Goal: Information Seeking & Learning: Learn about a topic

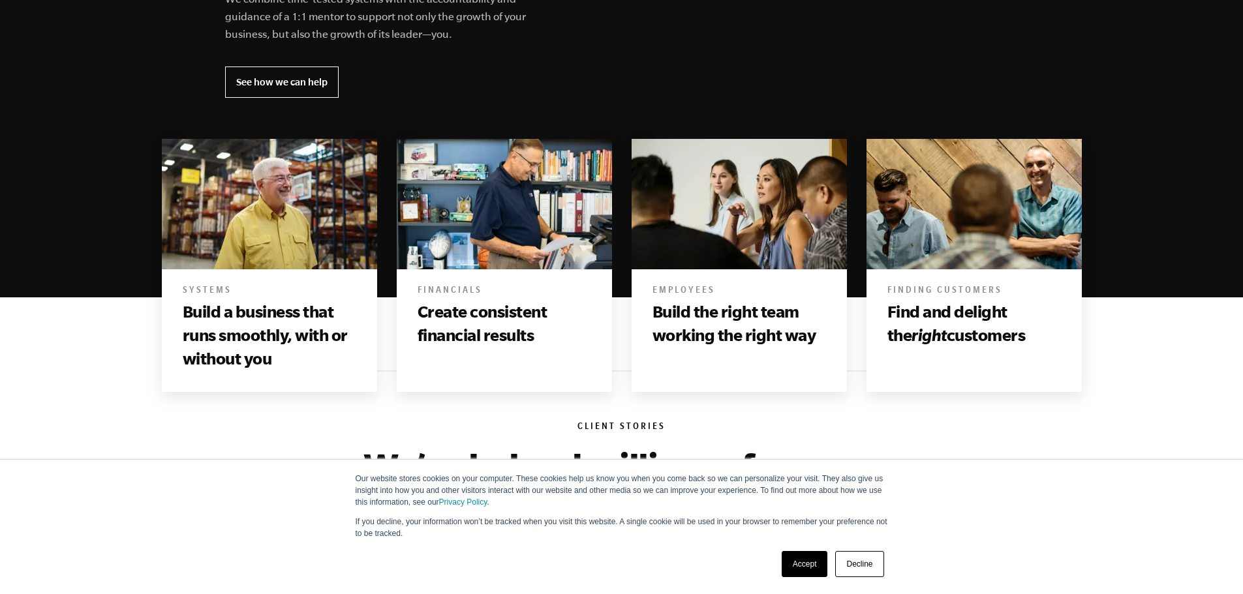
scroll to position [718, 0]
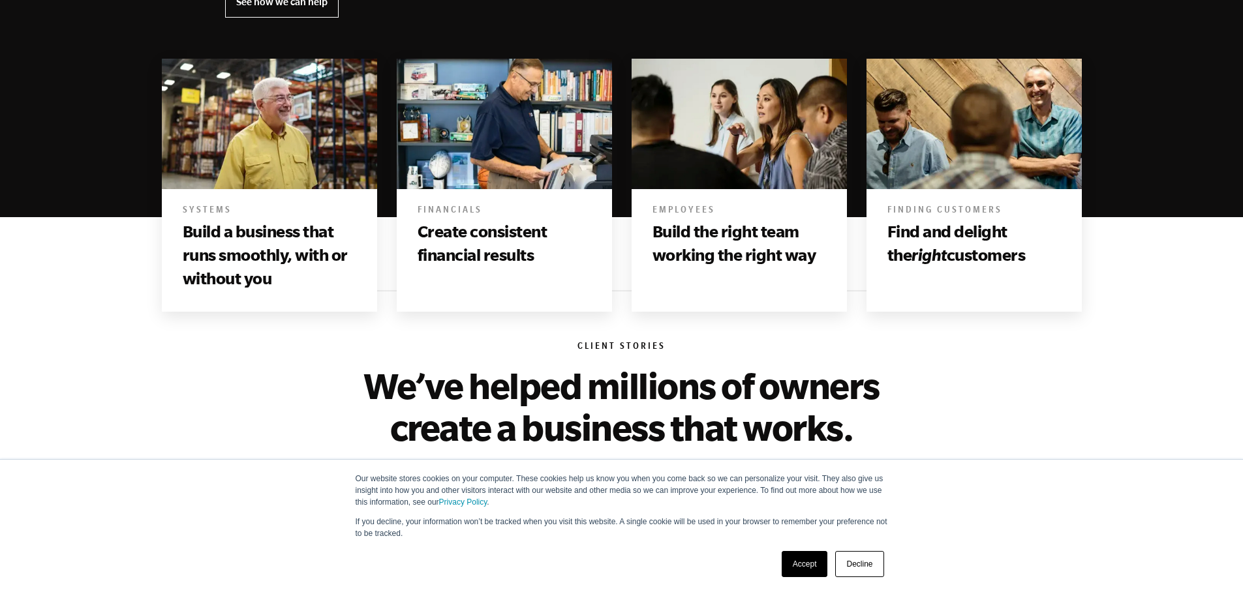
click at [849, 560] on link "Decline" at bounding box center [859, 564] width 48 height 26
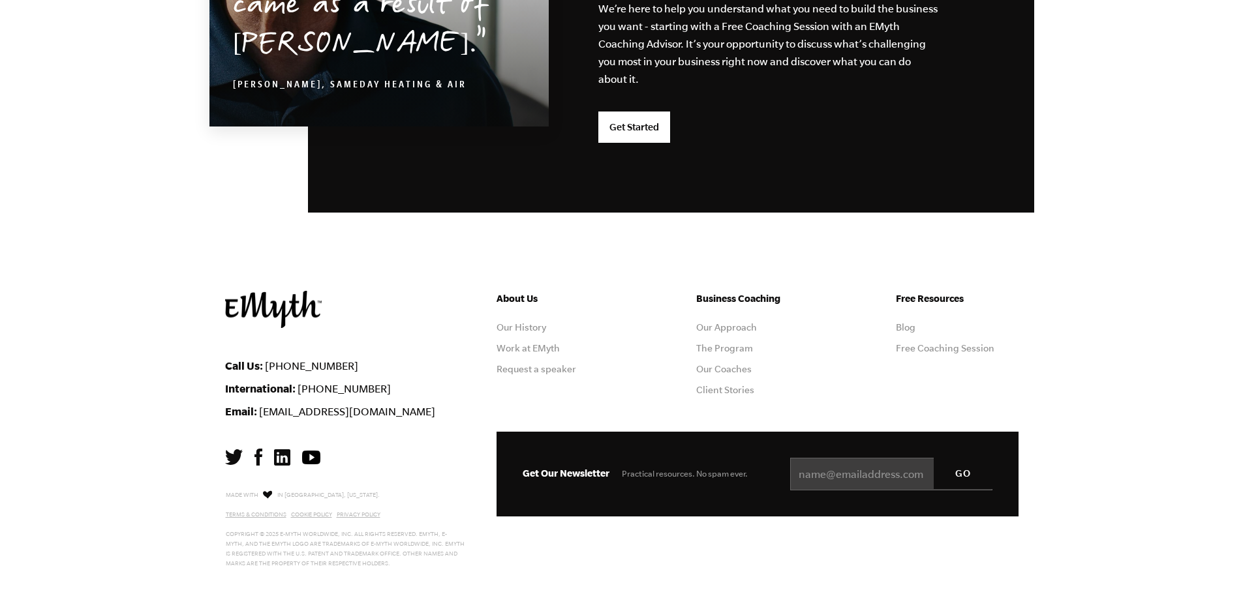
scroll to position [3427, 0]
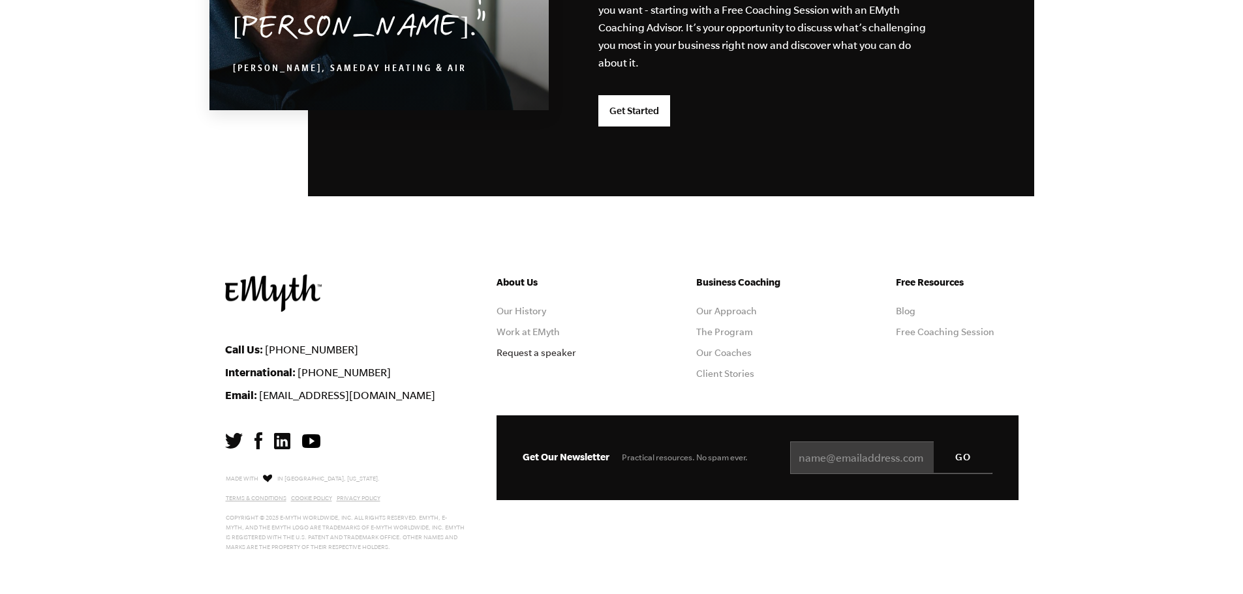
click at [553, 354] on link "Request a speaker" at bounding box center [536, 353] width 80 height 10
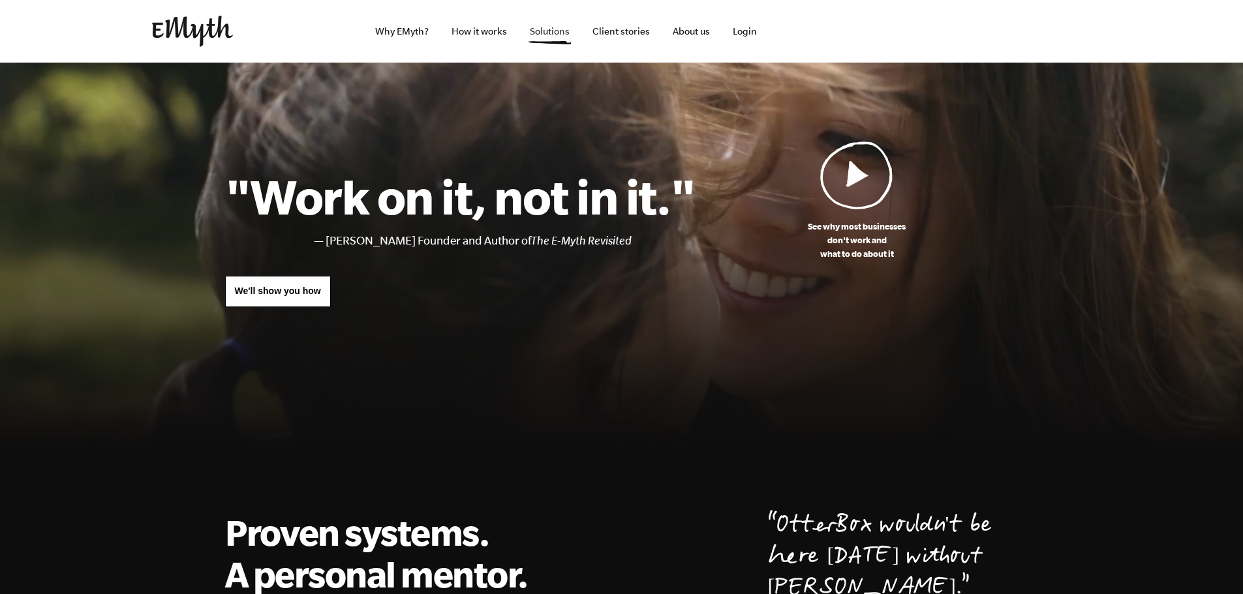
click at [552, 31] on link "Solutions" at bounding box center [549, 31] width 61 height 63
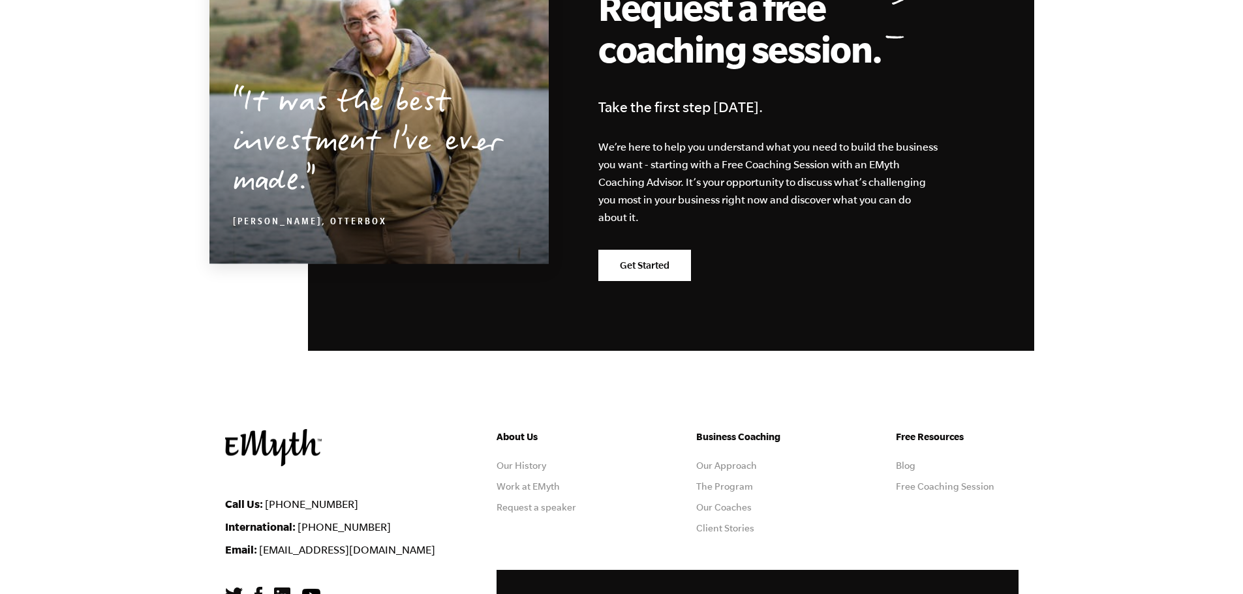
scroll to position [2218, 0]
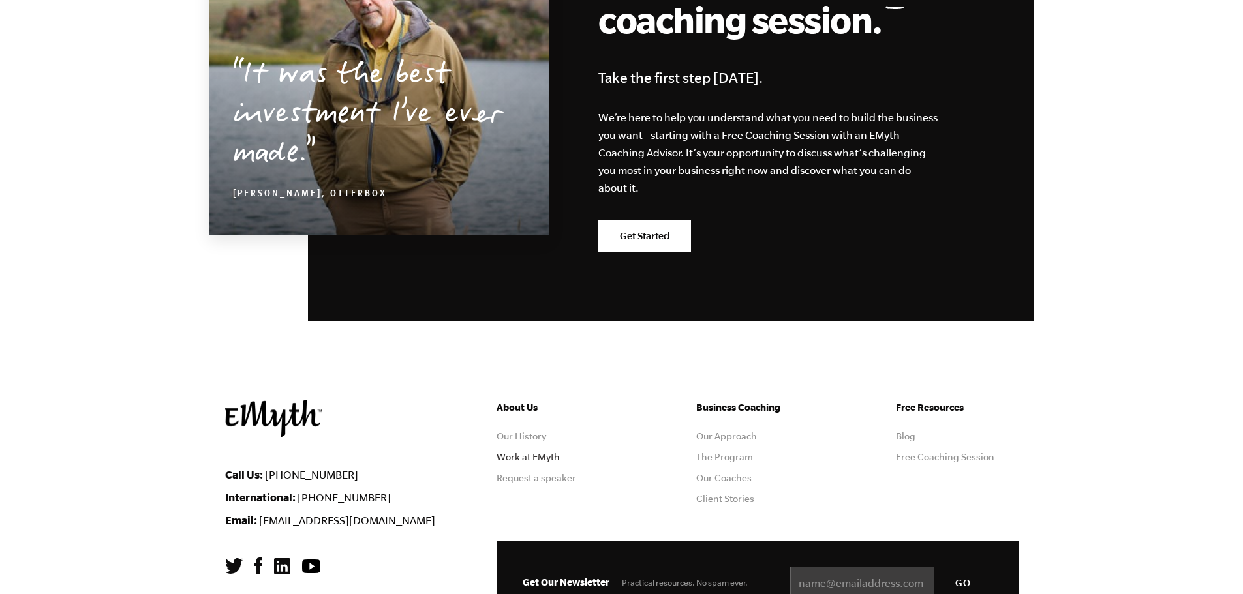
click at [537, 454] on link "Work at EMyth" at bounding box center [527, 457] width 63 height 10
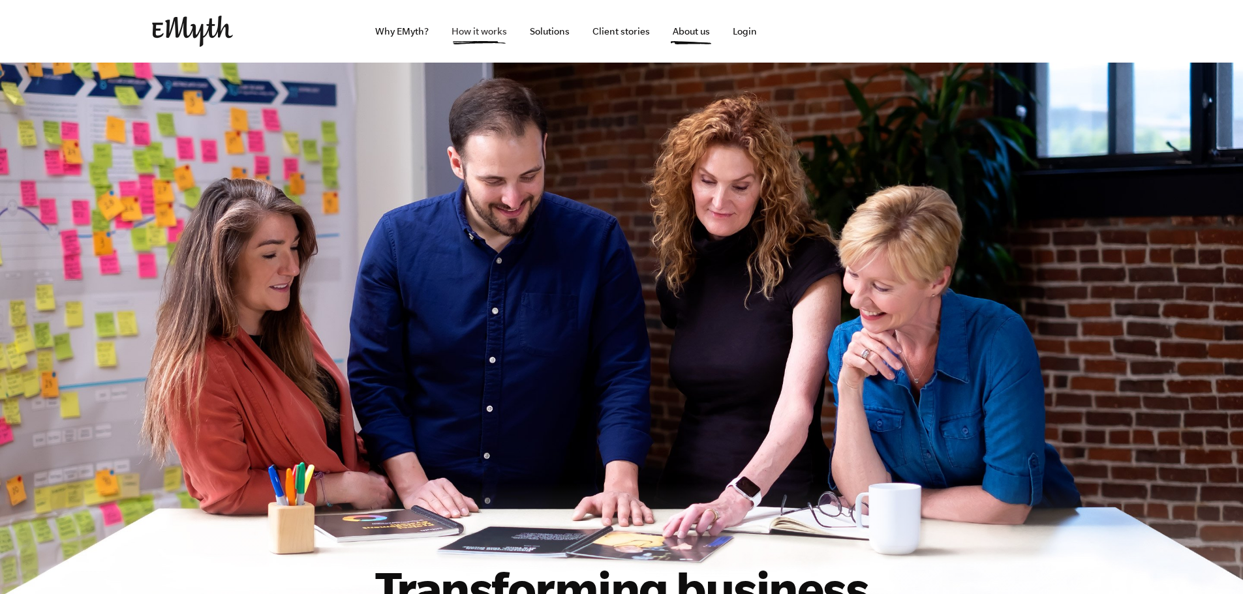
click at [466, 29] on link "How it works" at bounding box center [479, 31] width 76 height 63
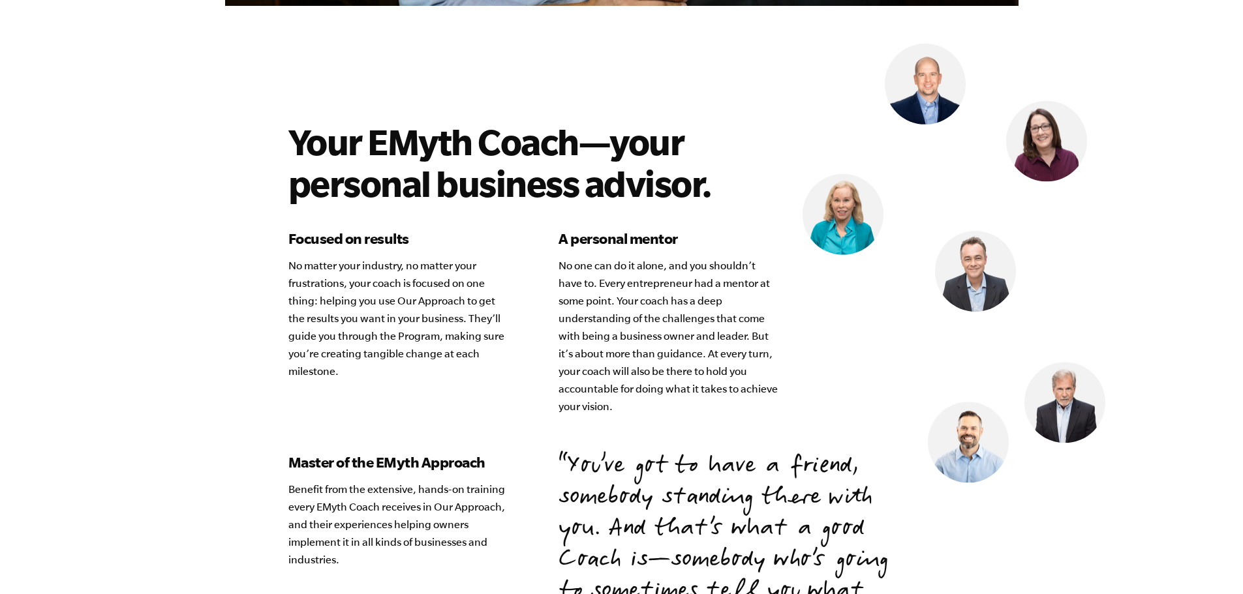
scroll to position [3588, 0]
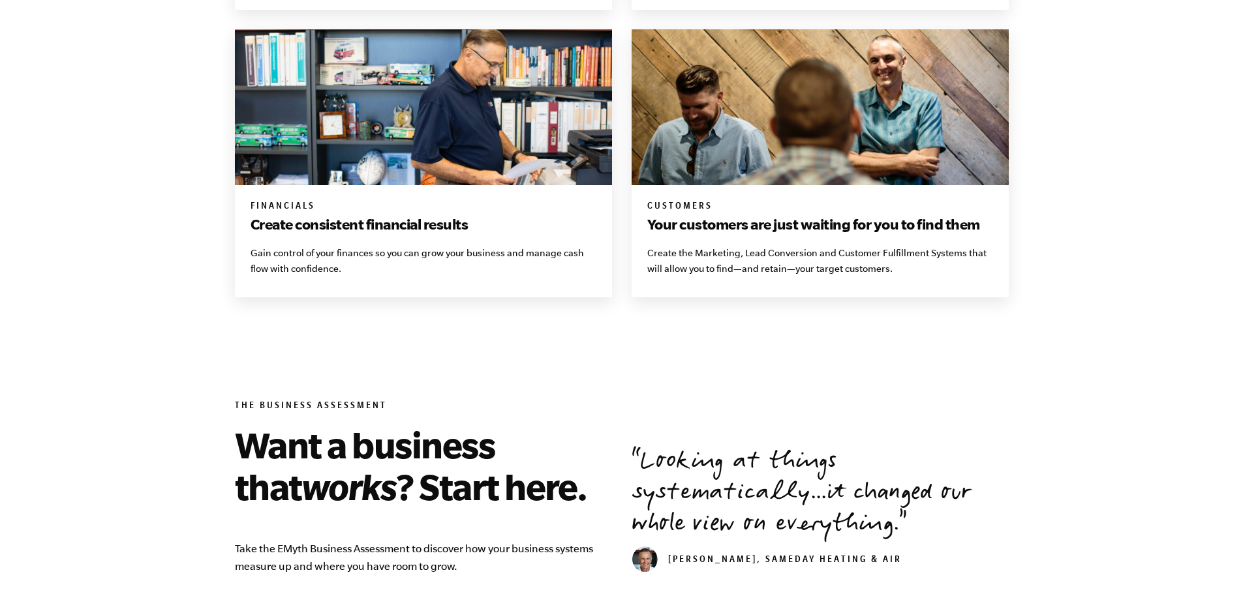
scroll to position [1370, 0]
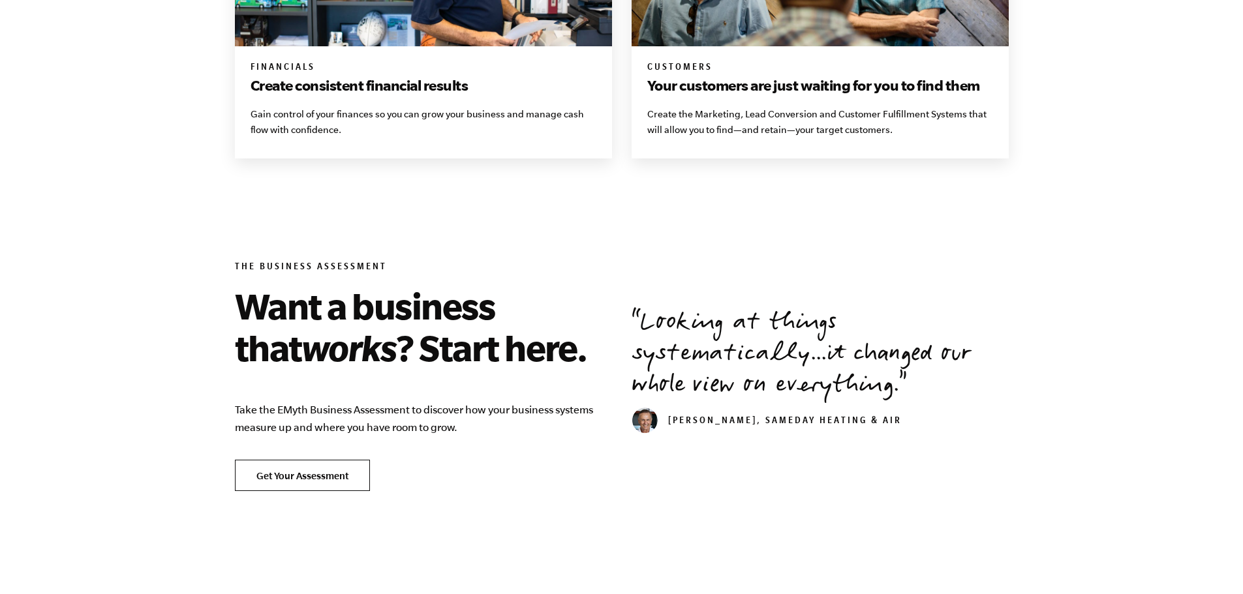
click at [356, 472] on link "Get Your Assessment" at bounding box center [302, 475] width 135 height 31
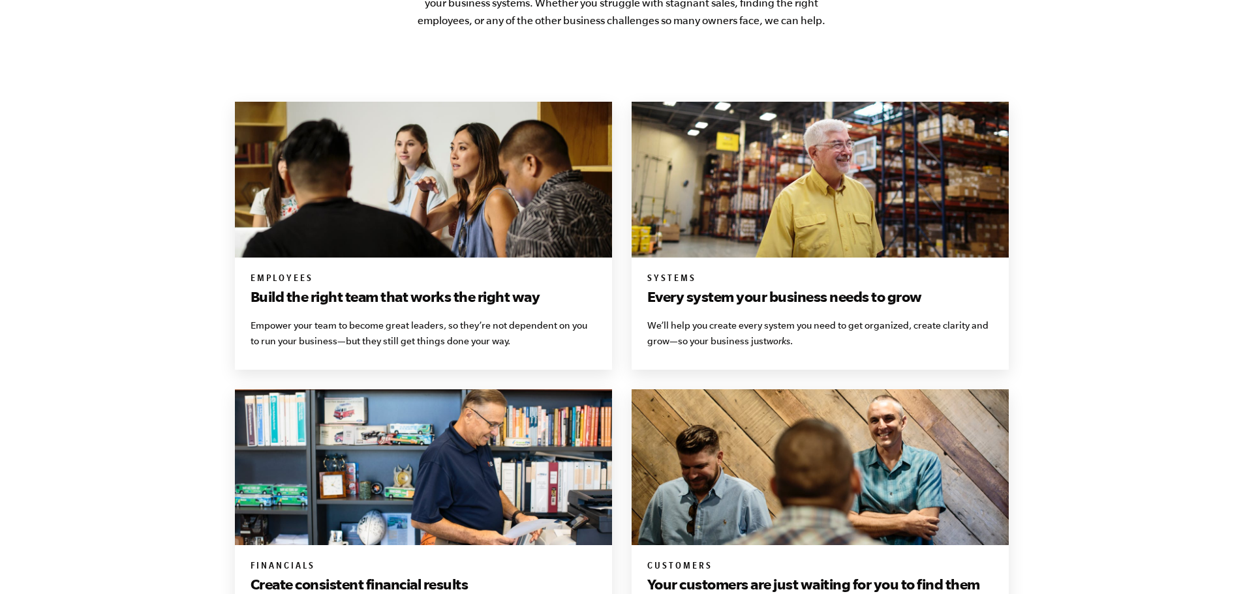
scroll to position [848, 0]
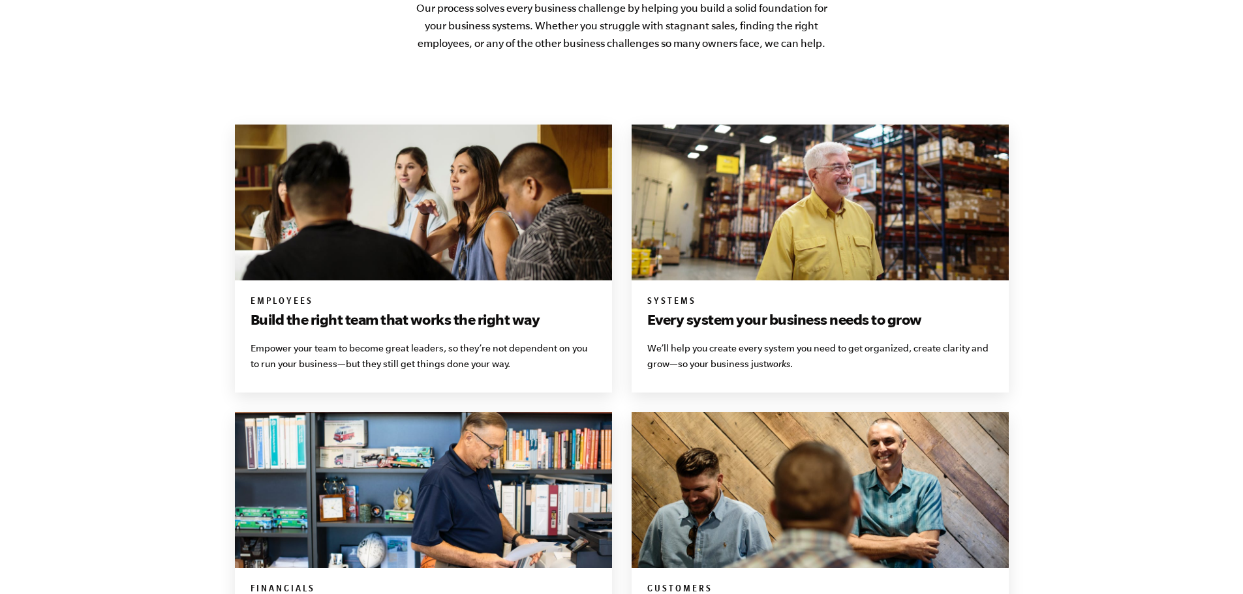
click at [487, 307] on h6 "Employees" at bounding box center [423, 302] width 346 height 13
drag, startPoint x: 378, startPoint y: 264, endPoint x: 367, endPoint y: 271, distance: 13.0
click at [377, 264] on img at bounding box center [423, 203] width 377 height 156
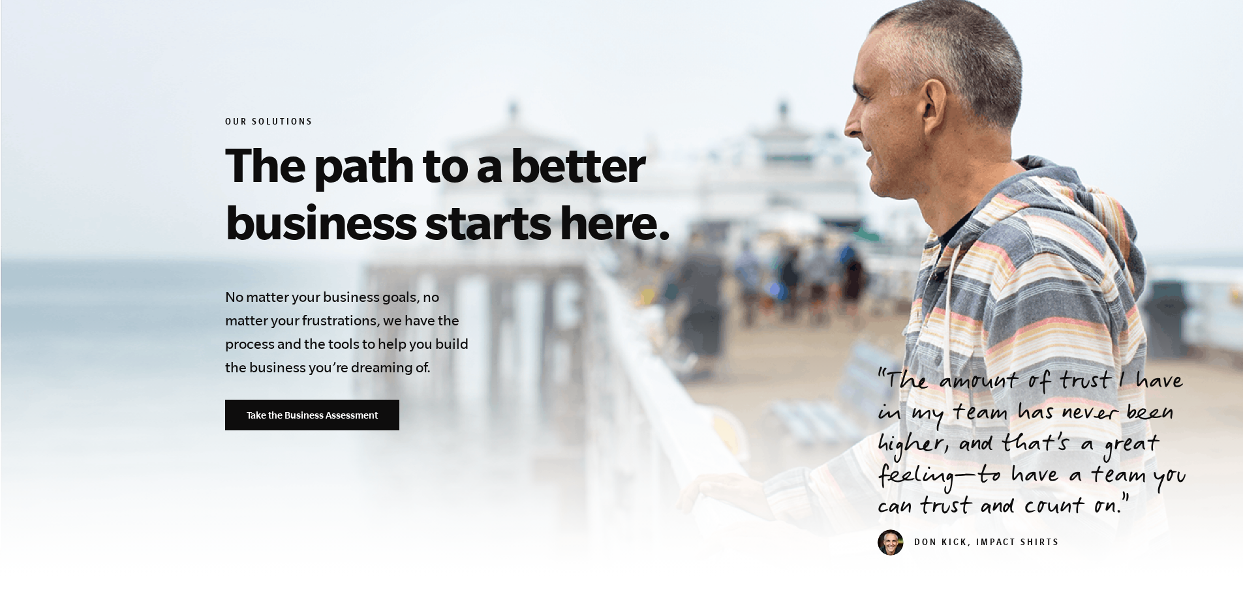
scroll to position [0, 0]
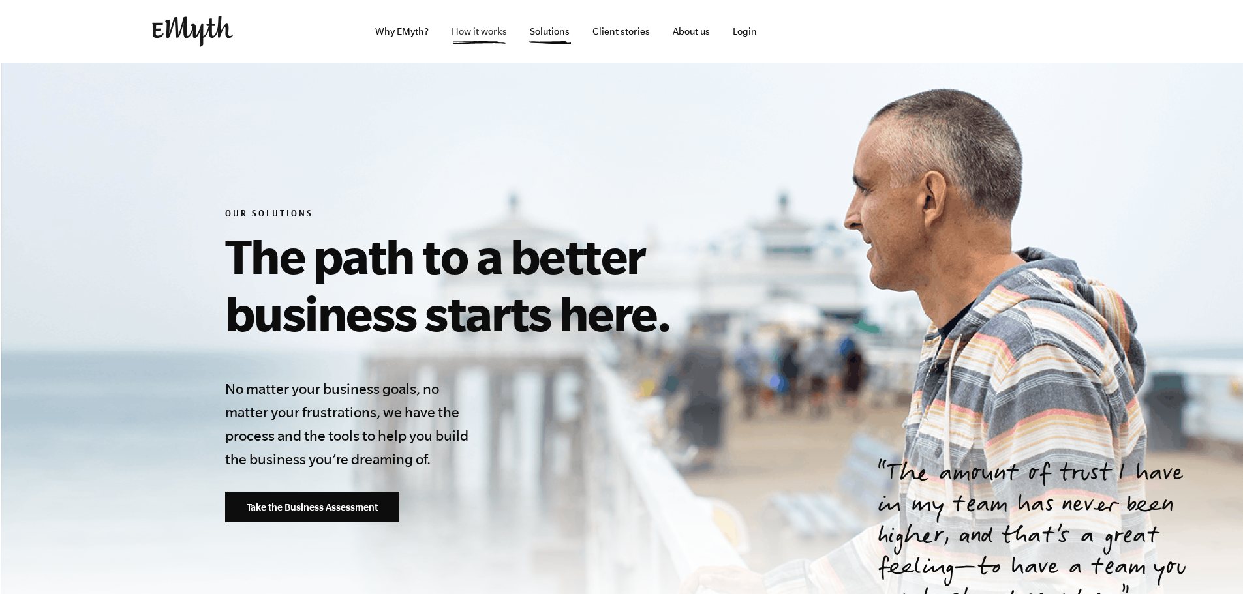
click at [483, 34] on link "How it works" at bounding box center [479, 31] width 76 height 63
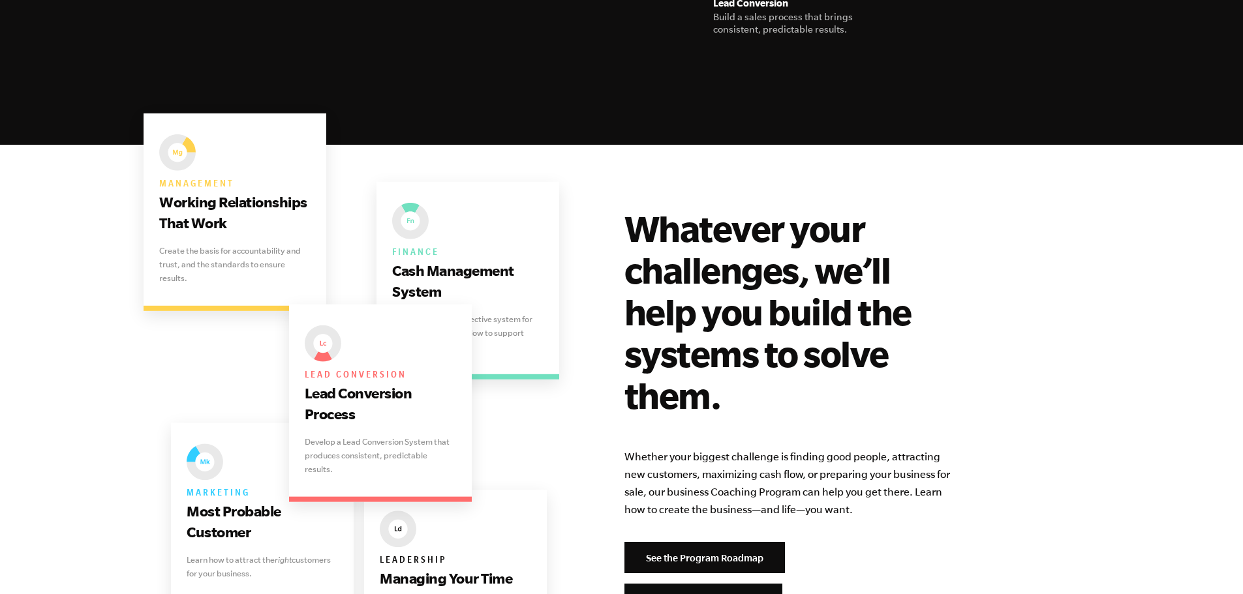
scroll to position [2479, 0]
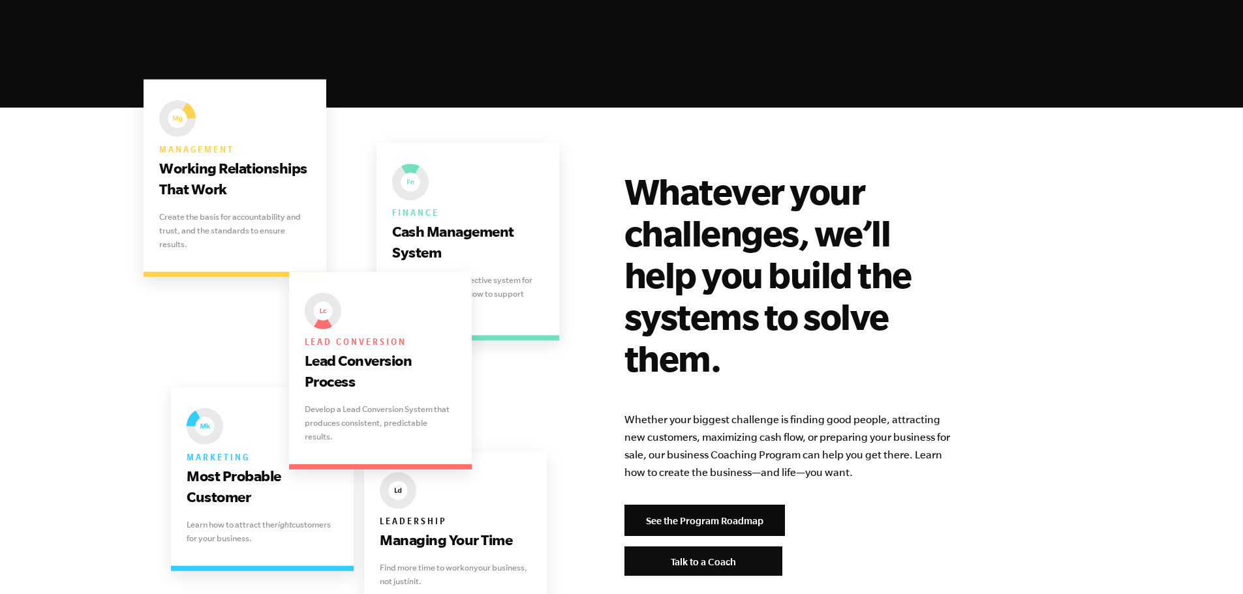
click at [517, 234] on div "Management Working Relationships That Work Create the basis for accountability …" at bounding box center [621, 373] width 793 height 406
click at [397, 315] on div "Management Working Relationships That Work Create the basis for accountability …" at bounding box center [621, 373] width 793 height 406
click at [709, 505] on link "See the Program Roadmap" at bounding box center [704, 520] width 160 height 31
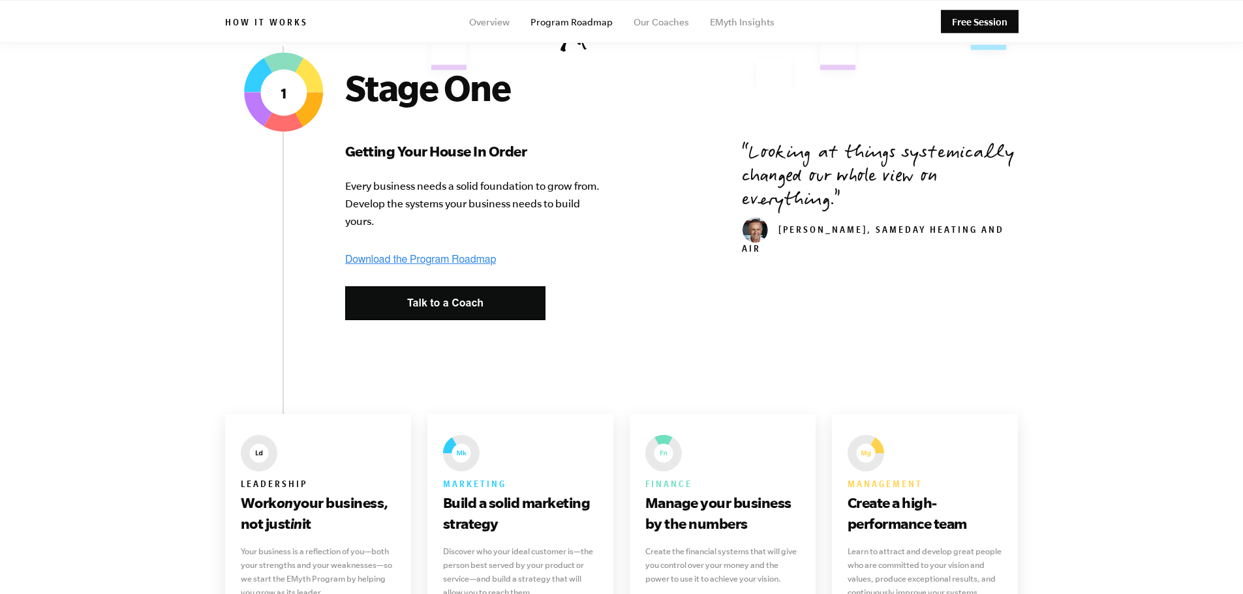
scroll to position [457, 0]
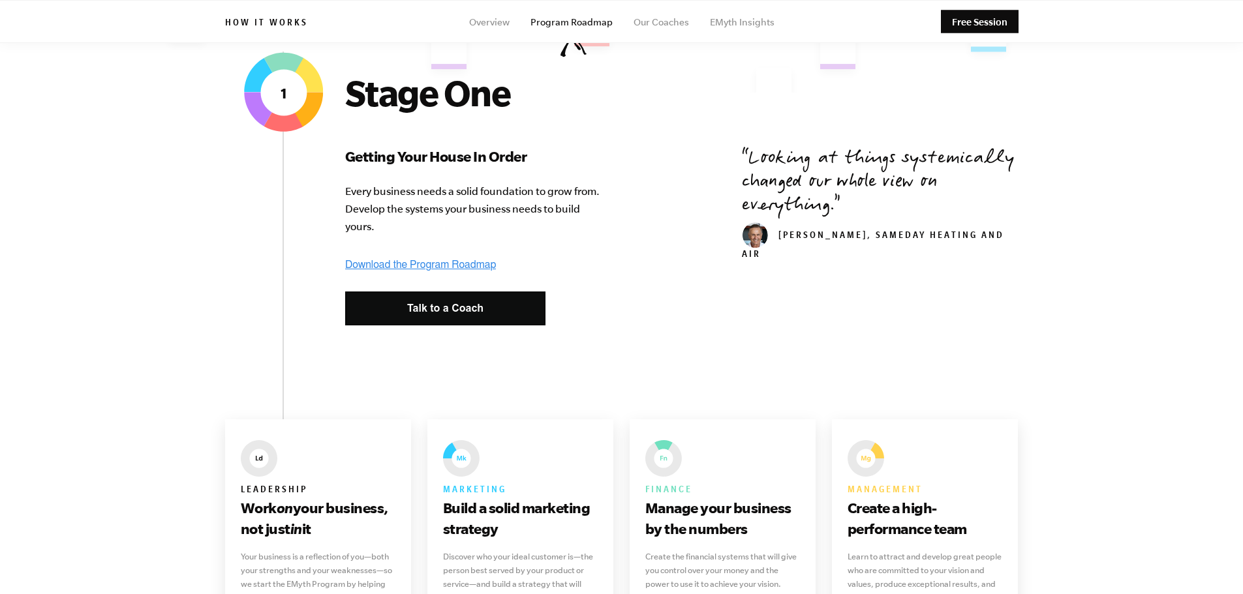
click at [445, 257] on div "Stage One Getting Your House In Order Every business needs a solid foundation t…" at bounding box center [475, 209] width 261 height 275
click at [444, 260] on img at bounding box center [420, 265] width 151 height 12
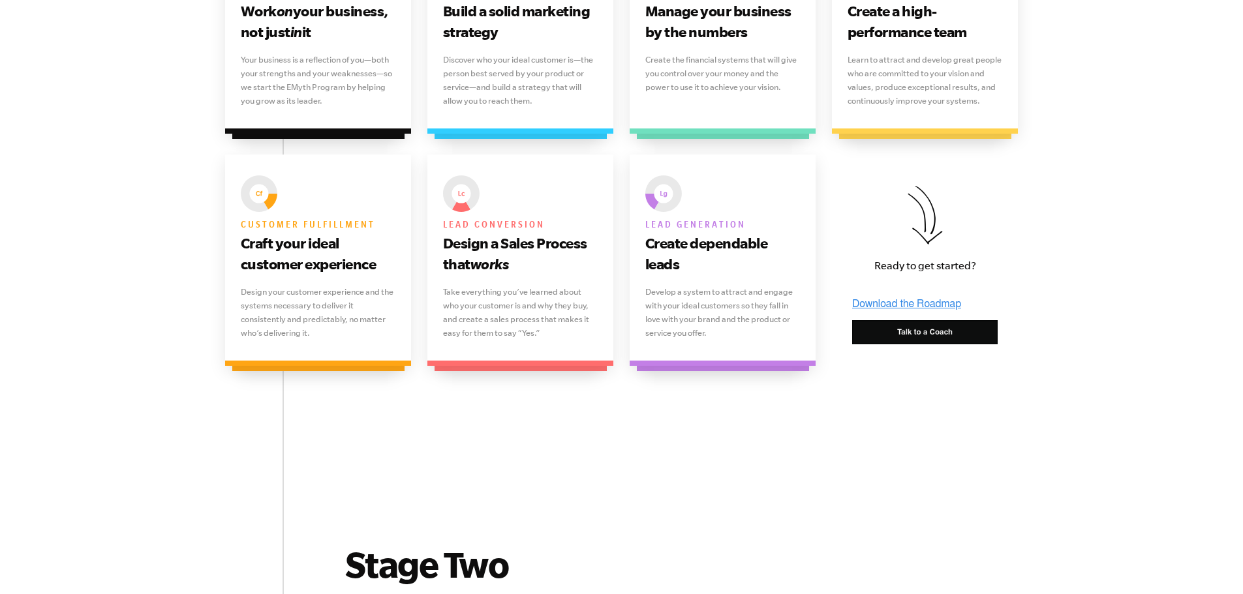
scroll to position [978, 0]
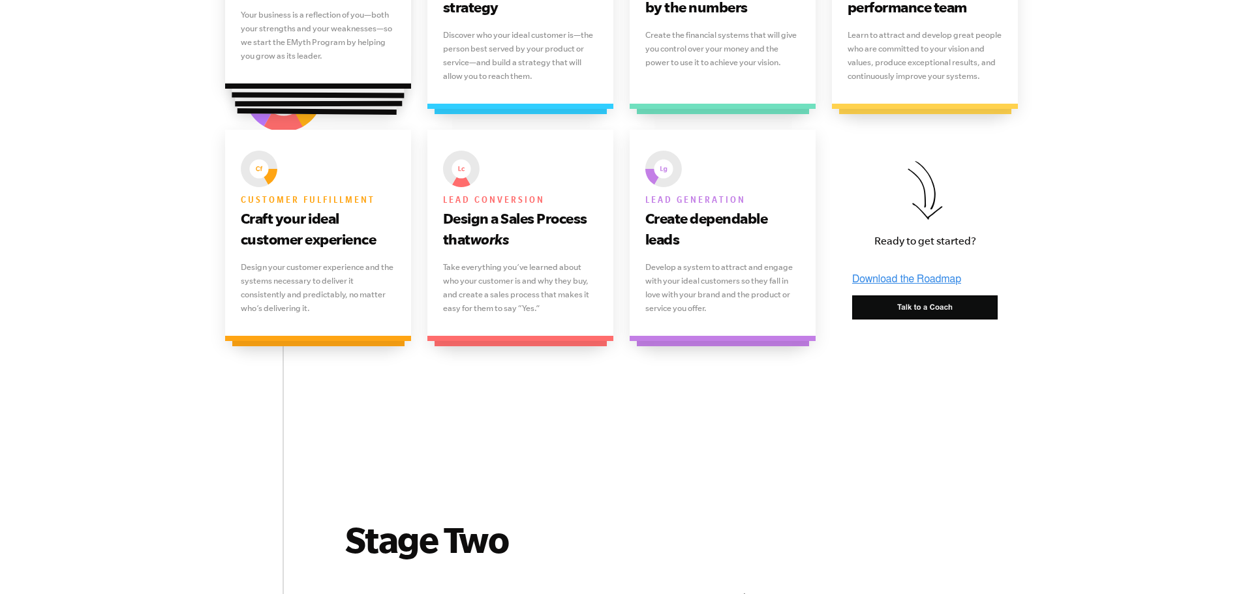
click at [307, 39] on p "Your business is a reflection of you—both your strengths and your weaknesses—so…" at bounding box center [318, 35] width 155 height 55
click at [298, 91] on div at bounding box center [319, 0] width 174 height 196
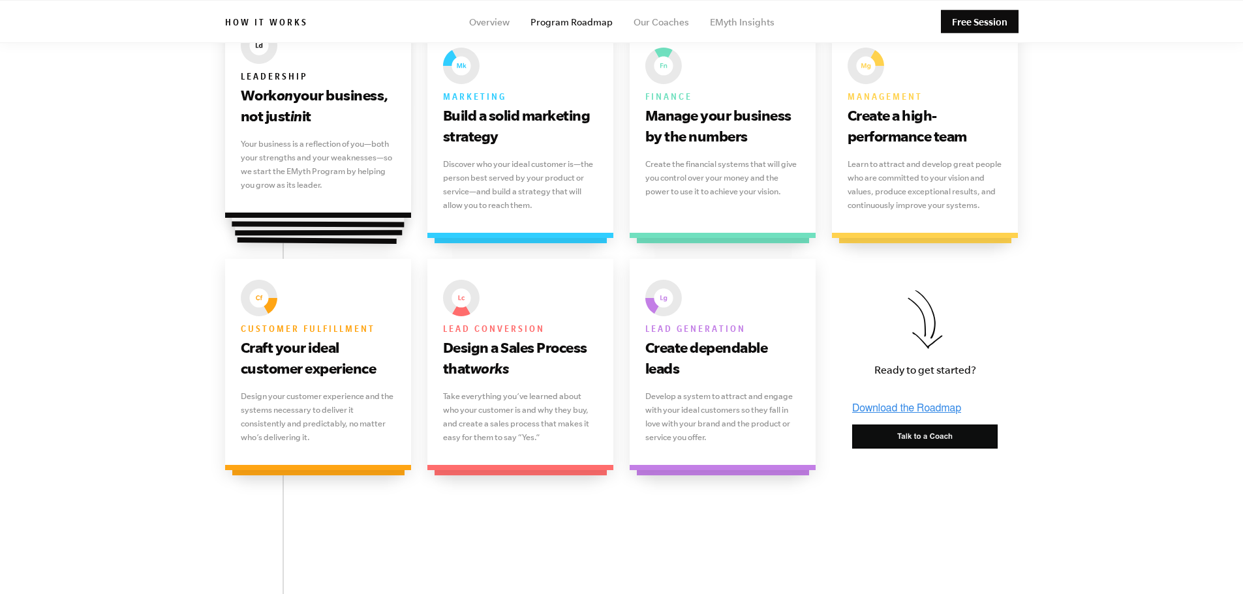
scroll to position [848, 0]
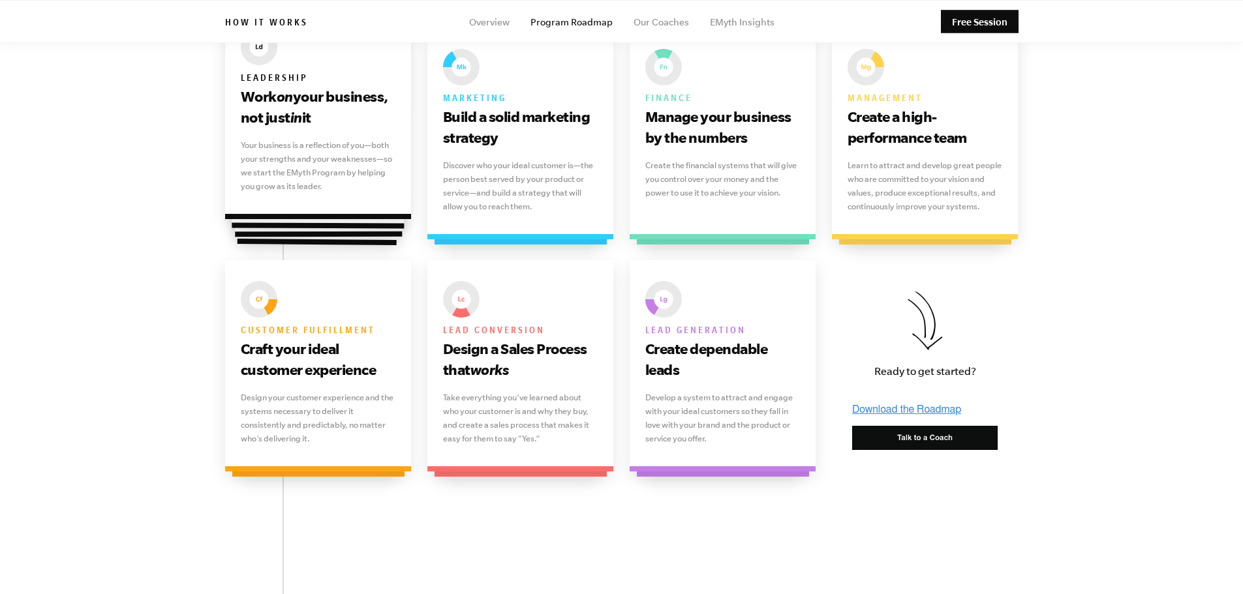
click at [292, 232] on div at bounding box center [318, 138] width 167 height 196
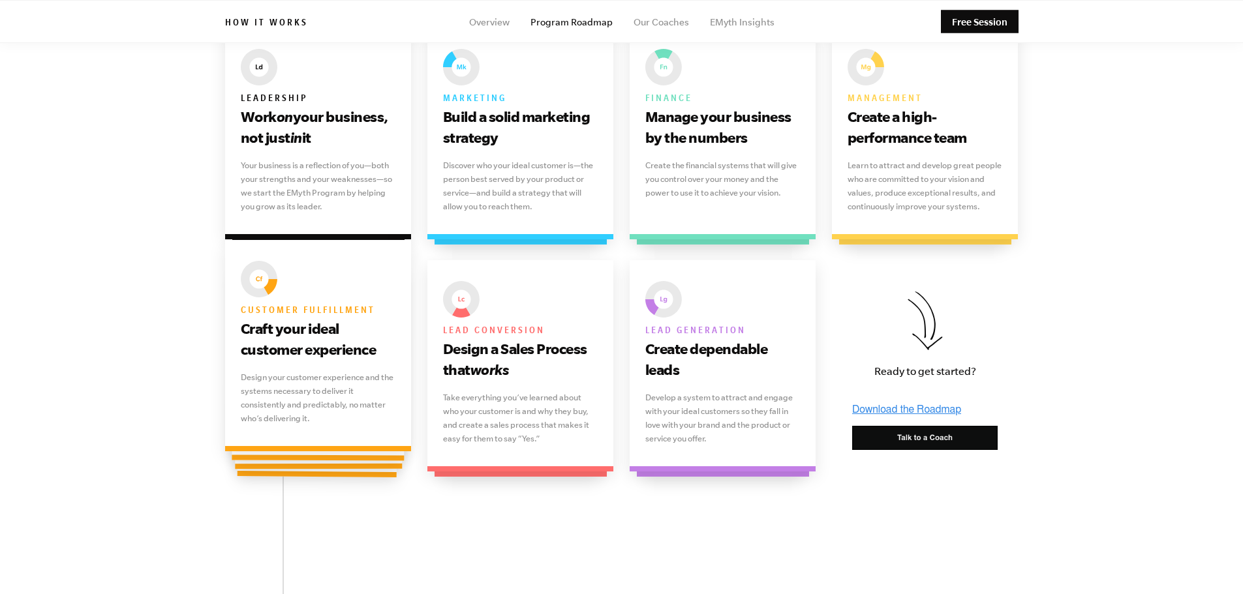
drag, startPoint x: 293, startPoint y: 223, endPoint x: 316, endPoint y: 276, distance: 57.8
click at [294, 222] on div at bounding box center [318, 147] width 172 height 196
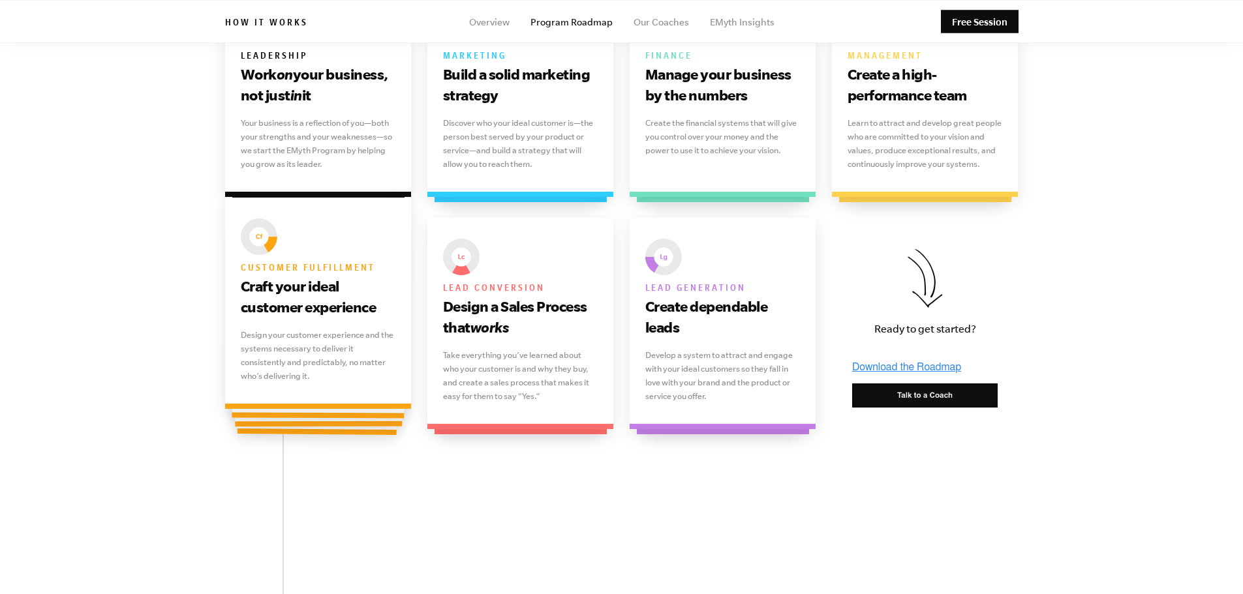
scroll to position [913, 0]
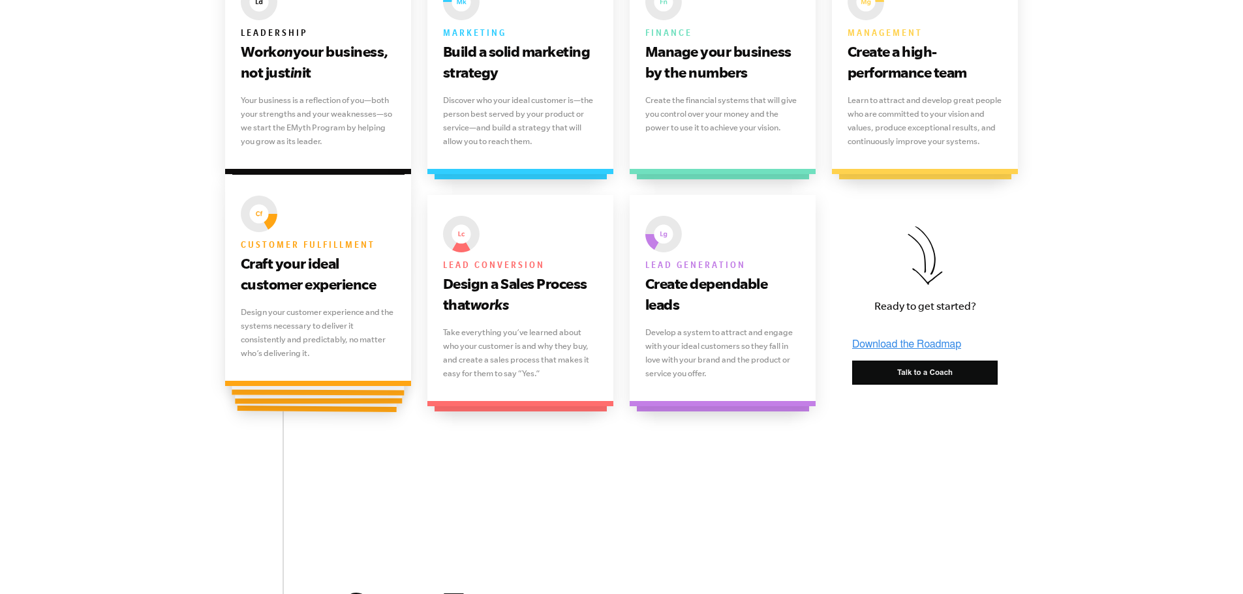
click at [359, 395] on div at bounding box center [319, 297] width 174 height 196
click at [359, 391] on div at bounding box center [319, 297] width 174 height 196
click at [354, 408] on div at bounding box center [317, 313] width 161 height 197
click at [240, 386] on link "Customer fulfillment Craft your ideal customer experience Design your customer …" at bounding box center [318, 300] width 187 height 211
click at [241, 391] on div at bounding box center [319, 297] width 174 height 196
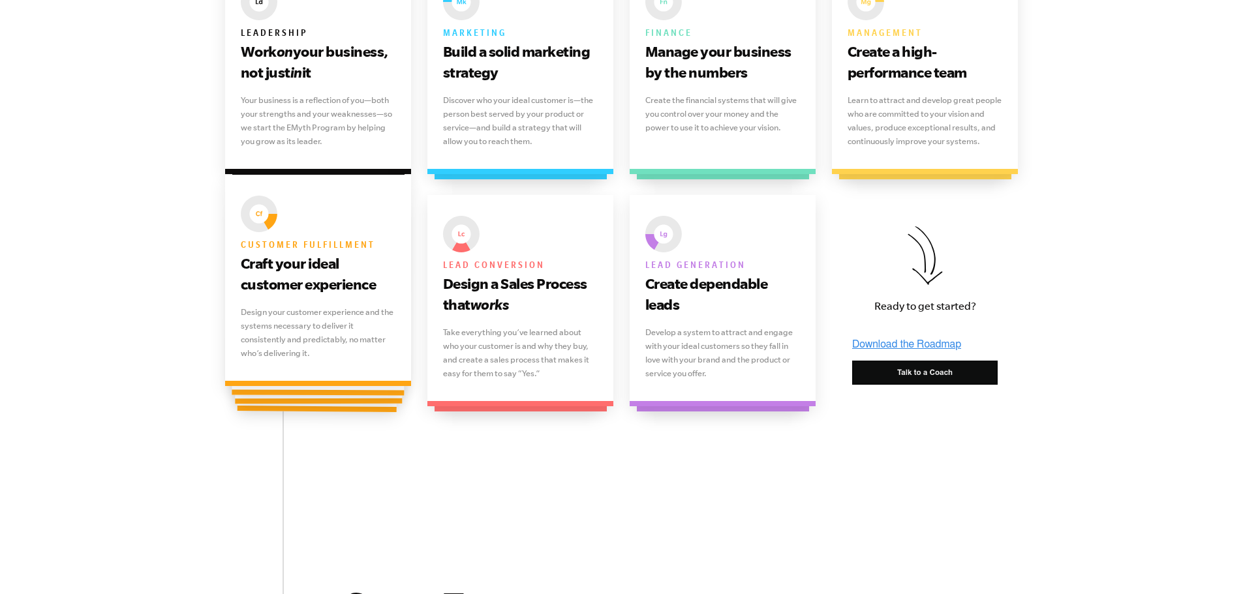
click at [250, 359] on p "Design your customer experience and the systems necessary to deliver it consist…" at bounding box center [318, 332] width 155 height 55
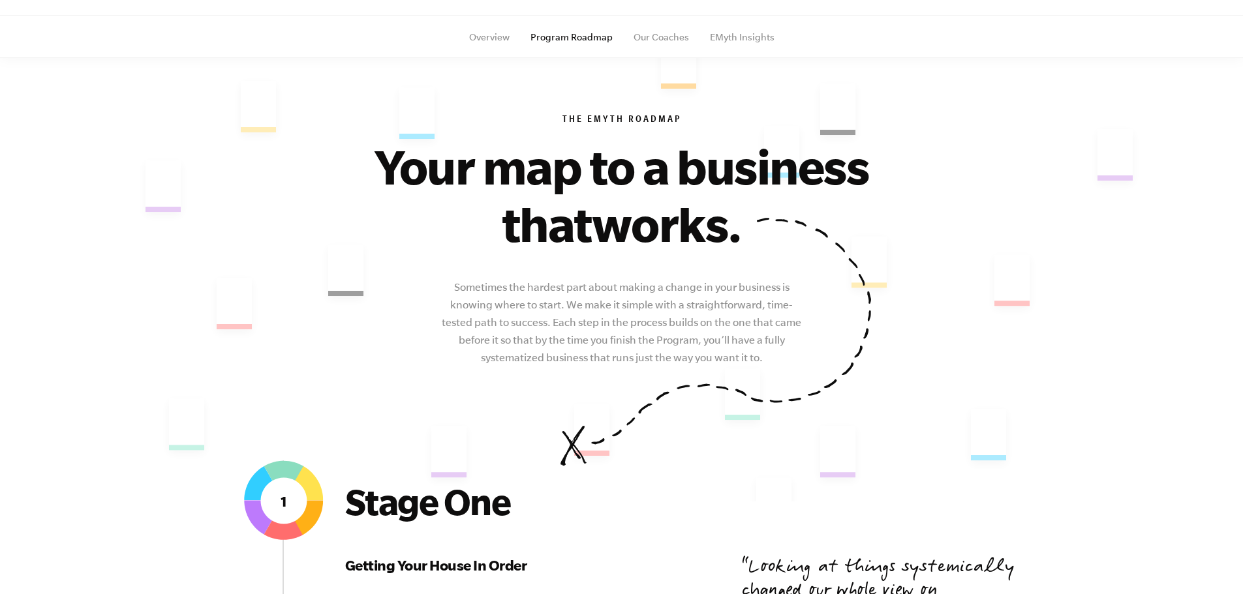
scroll to position [0, 0]
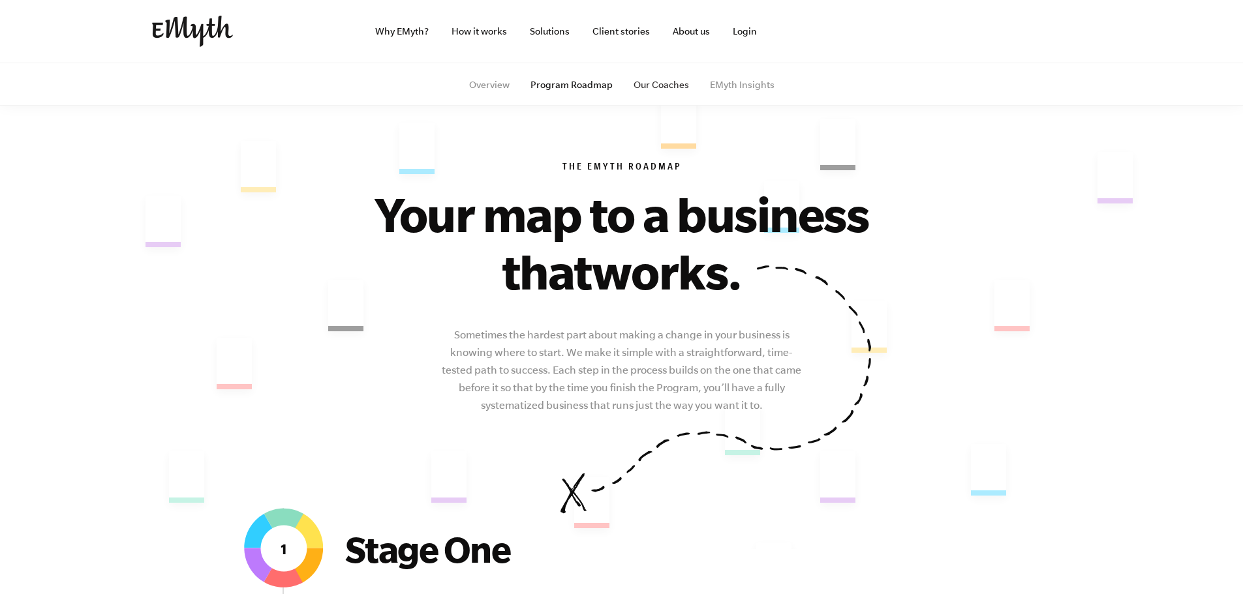
click at [657, 85] on link "Our Coaches" at bounding box center [660, 85] width 55 height 10
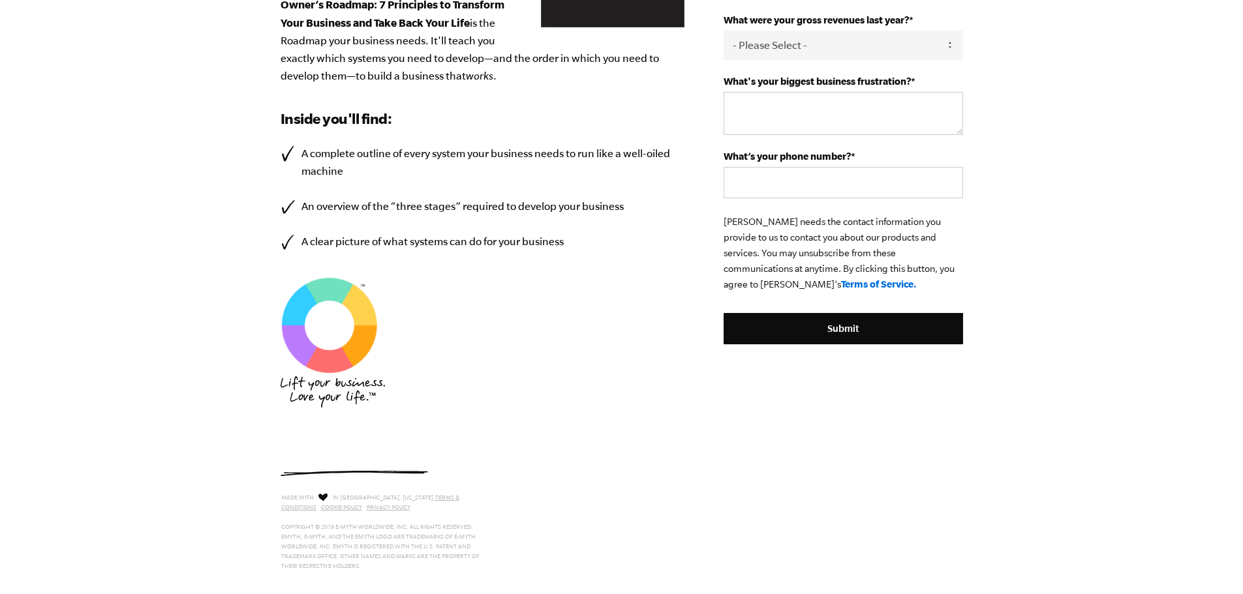
scroll to position [468, 0]
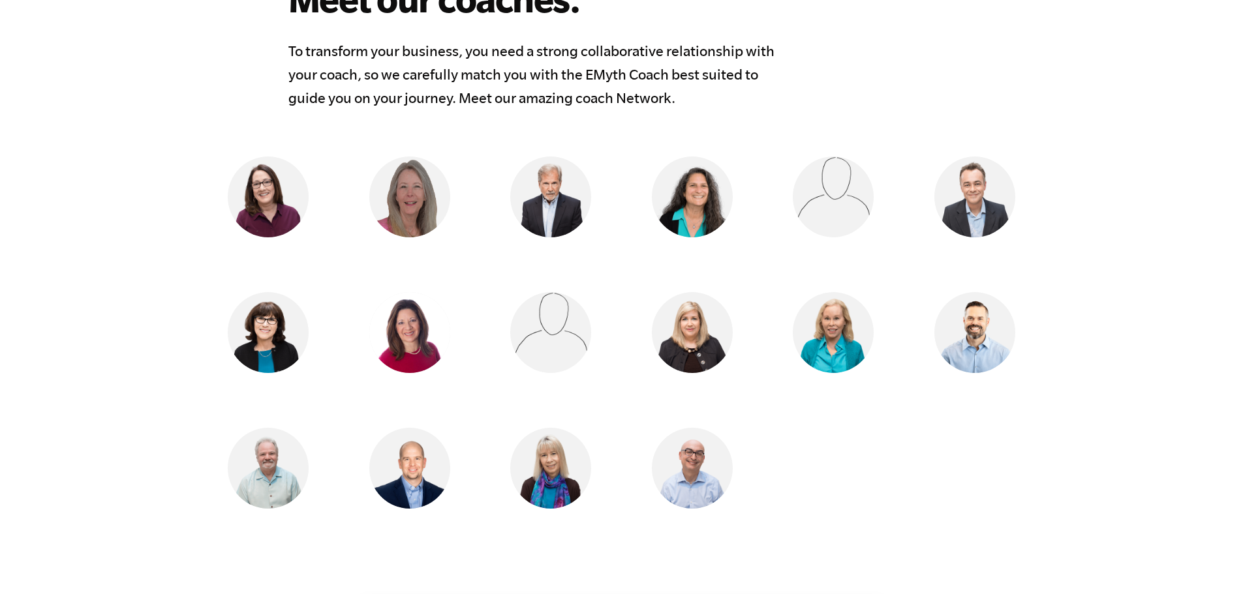
scroll to position [1370, 0]
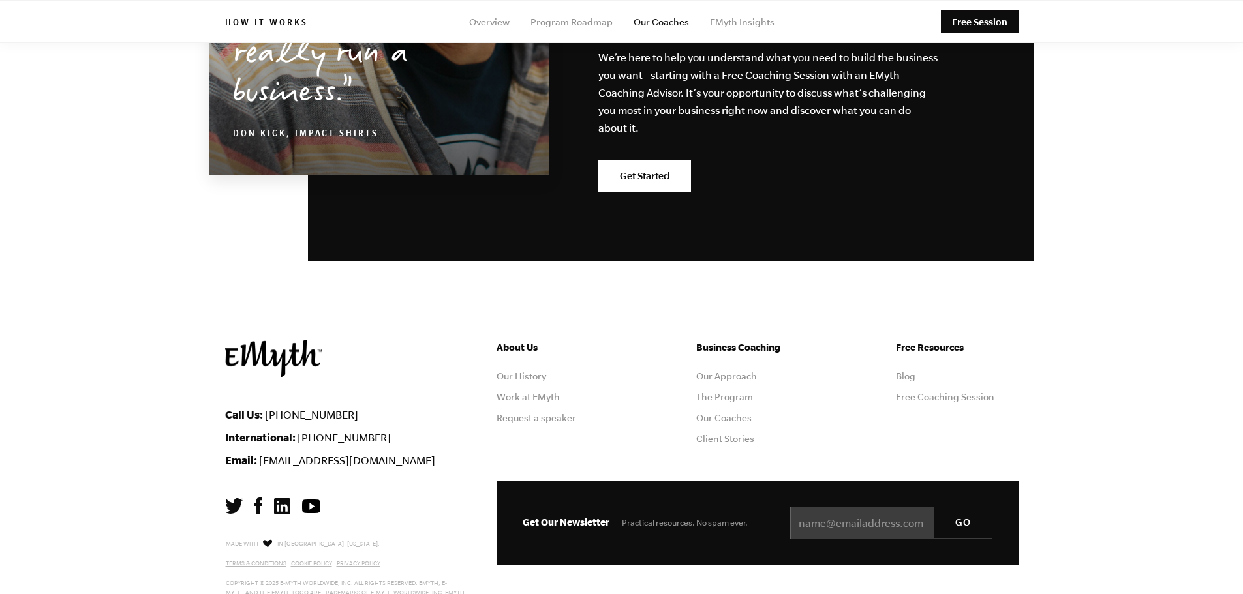
drag, startPoint x: 305, startPoint y: 294, endPoint x: 378, endPoint y: 73, distance: 232.1
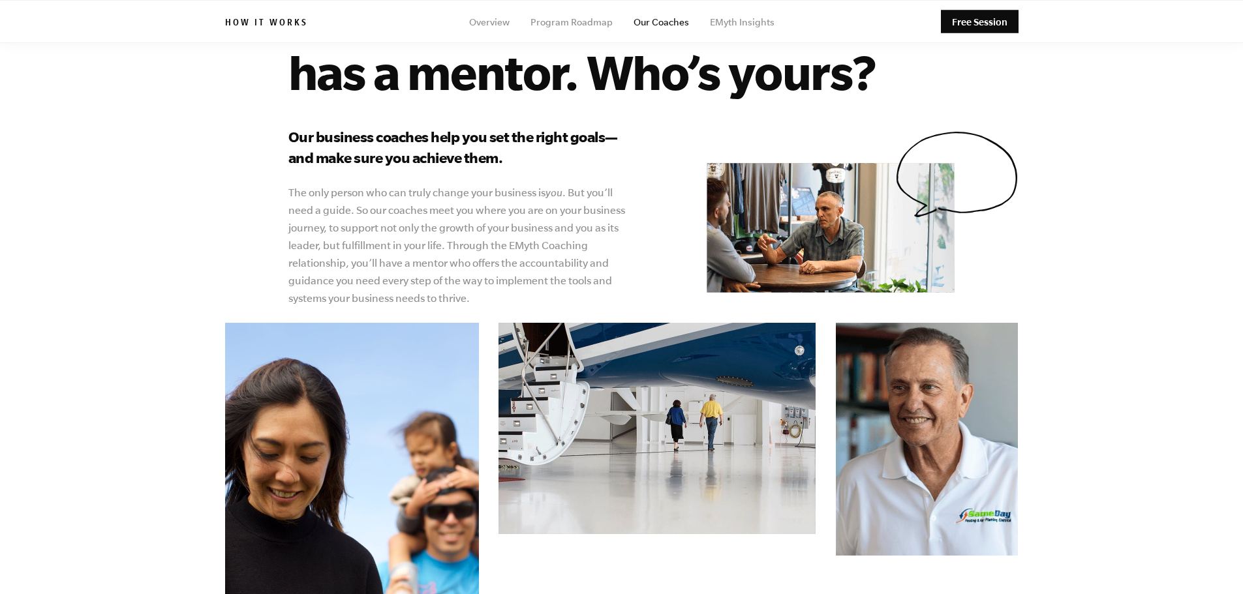
scroll to position [0, 0]
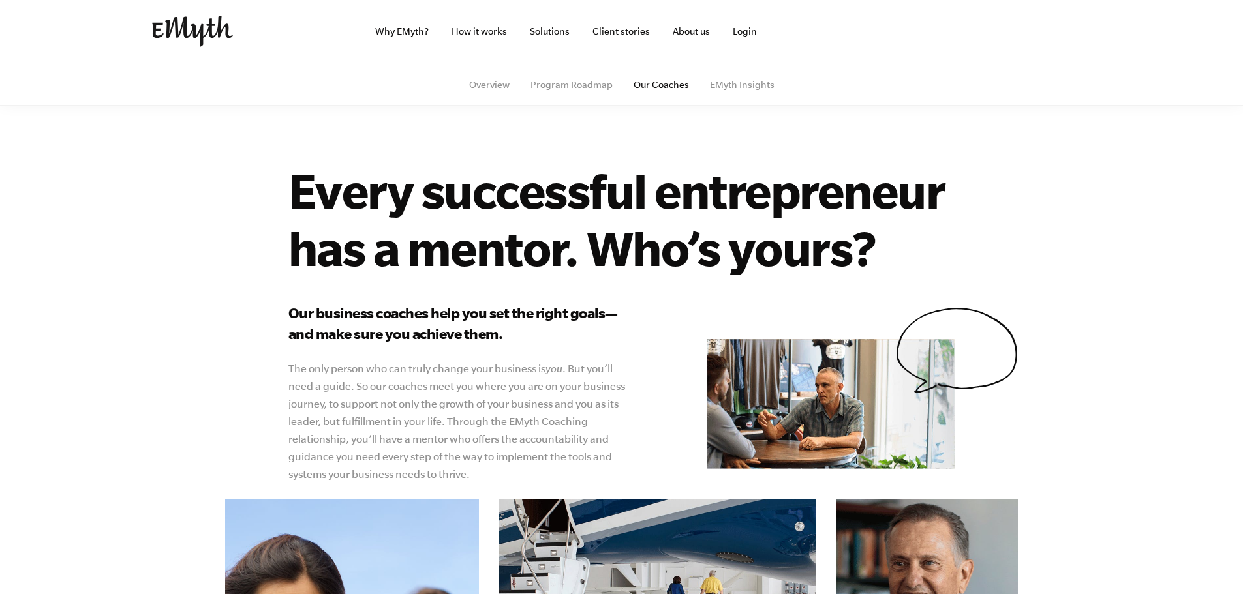
drag, startPoint x: 119, startPoint y: 289, endPoint x: 155, endPoint y: 153, distance: 140.3
click at [738, 80] on link "EMyth Insights" at bounding box center [742, 85] width 65 height 10
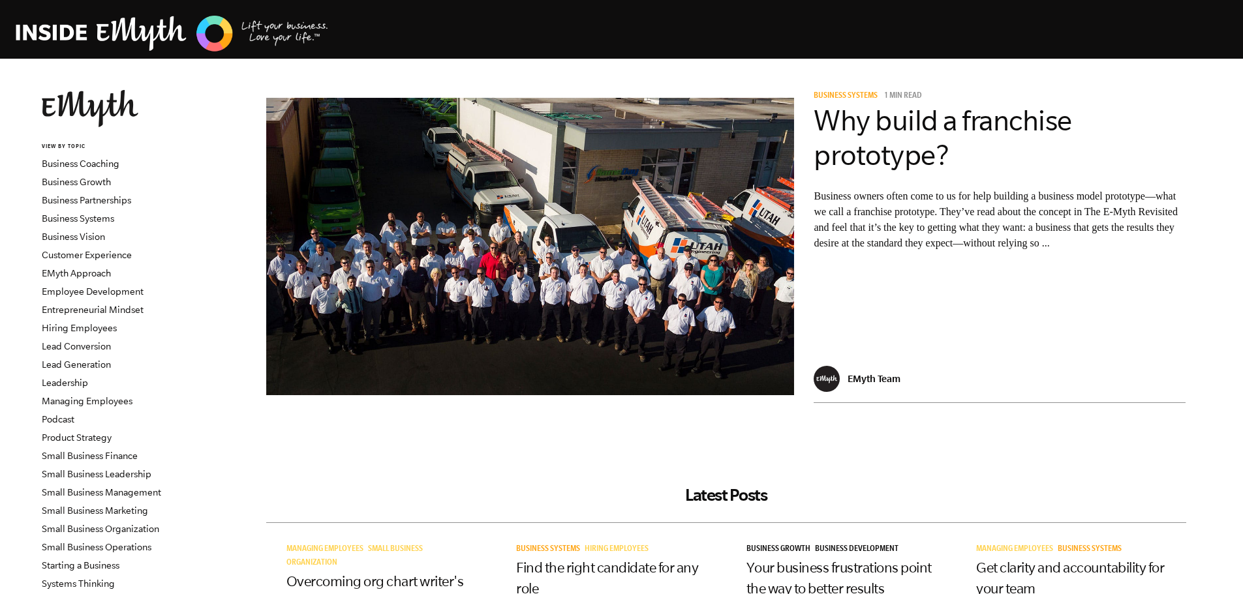
click at [817, 251] on p "Business owners often come to us for help building a business model prototype—w…" at bounding box center [999, 220] width 372 height 63
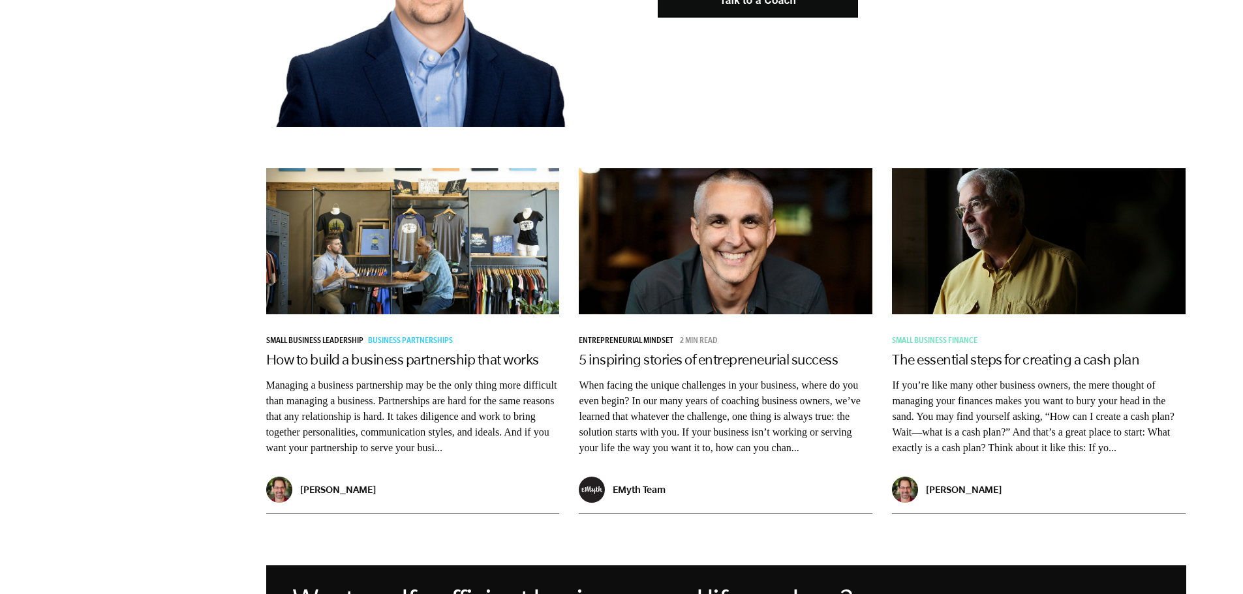
scroll to position [848, 0]
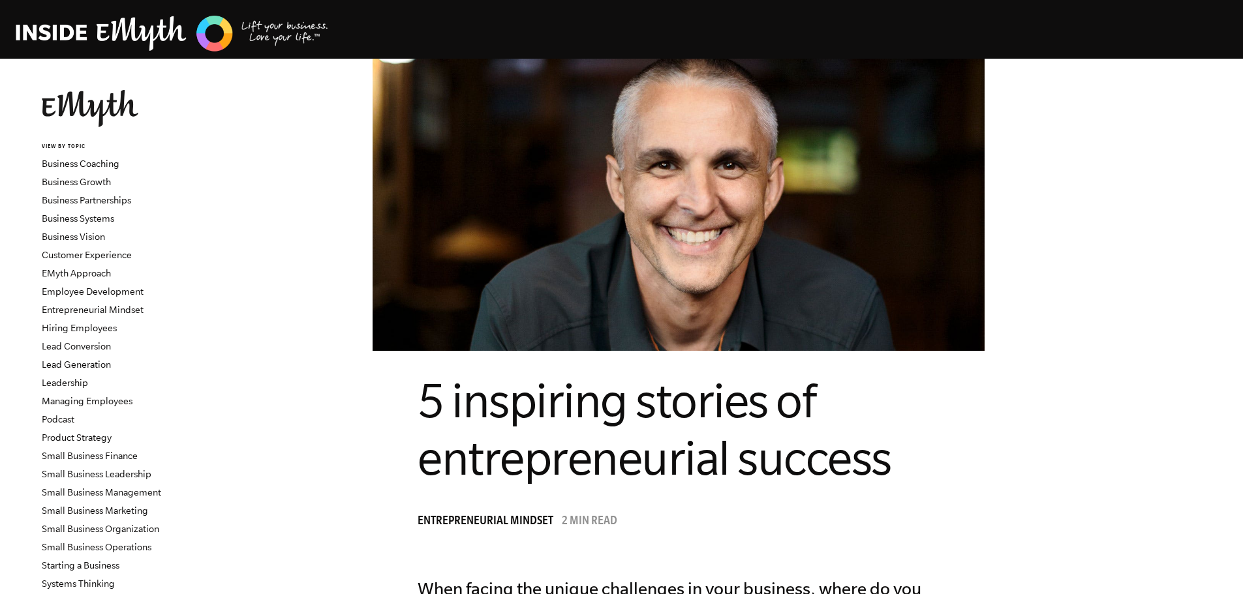
drag, startPoint x: 667, startPoint y: 459, endPoint x: 682, endPoint y: 318, distance: 141.7
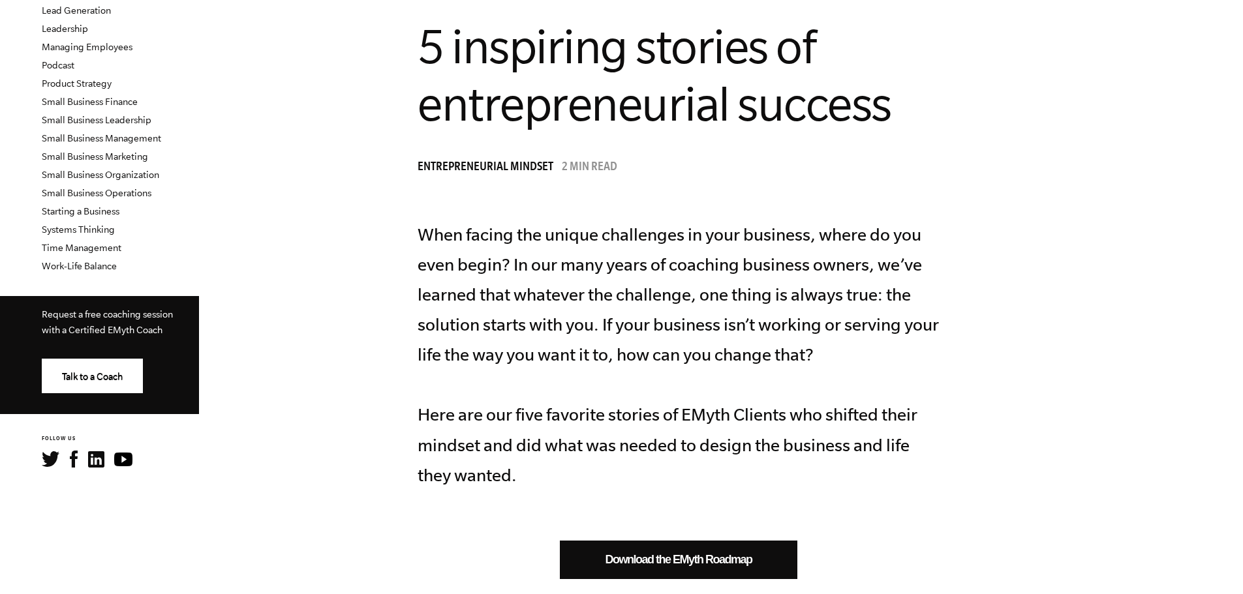
scroll to position [587, 0]
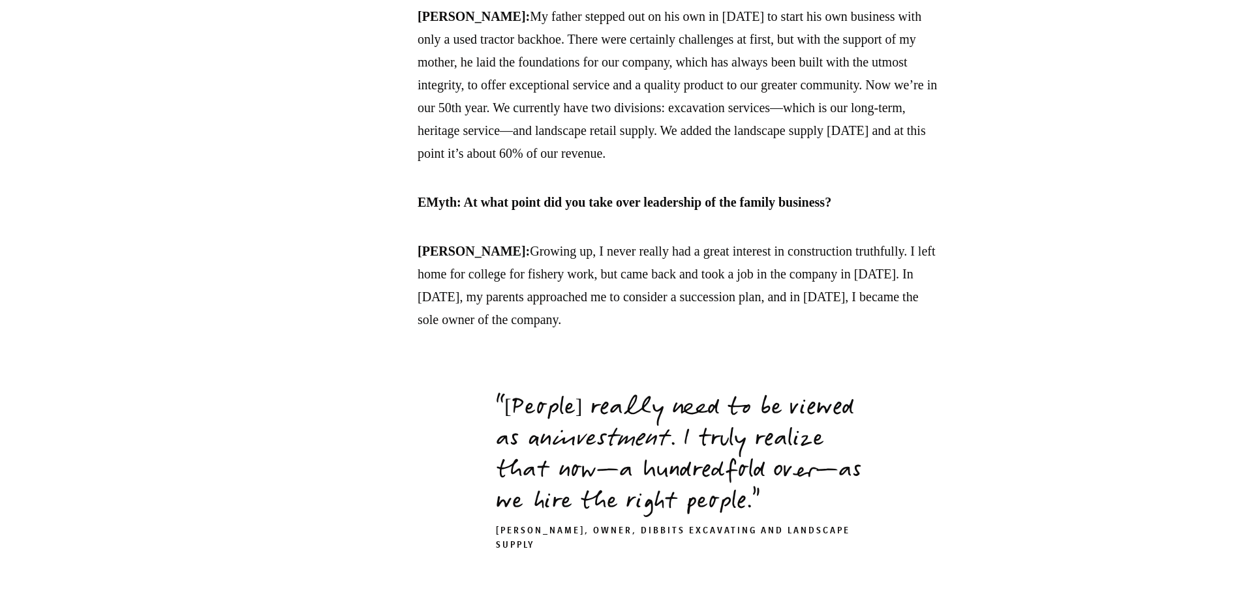
scroll to position [1631, 0]
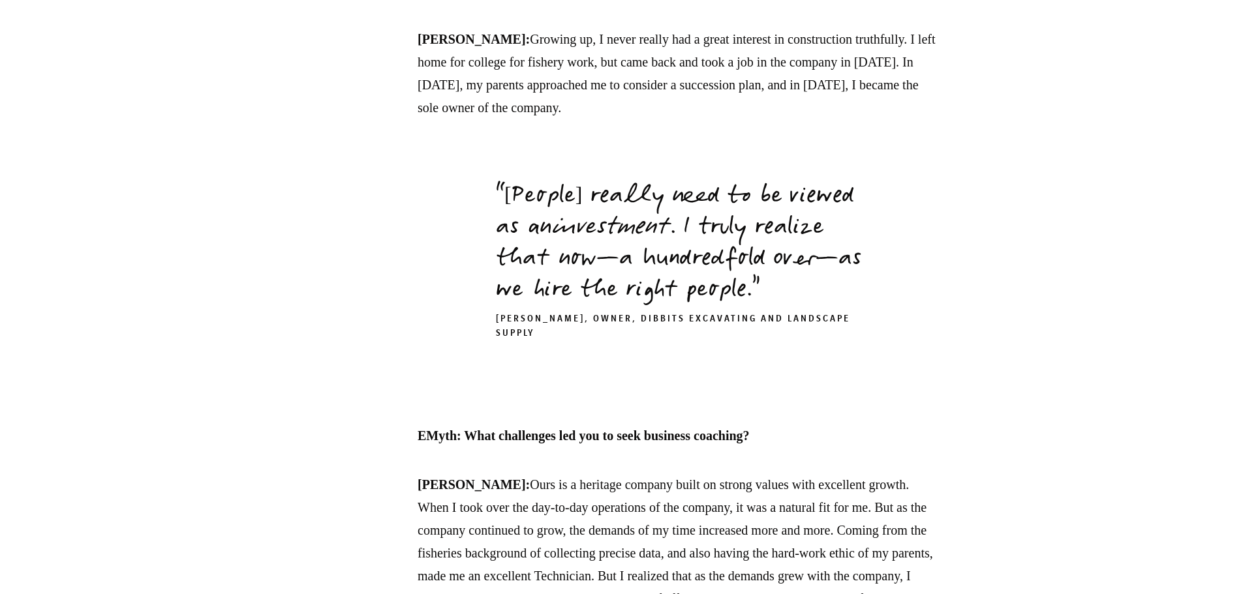
drag, startPoint x: 871, startPoint y: 382, endPoint x: 653, endPoint y: 380, distance: 217.9
click at [653, 425] on p "EMyth: What challenges led you to seek business coaching?" at bounding box center [678, 436] width 522 height 23
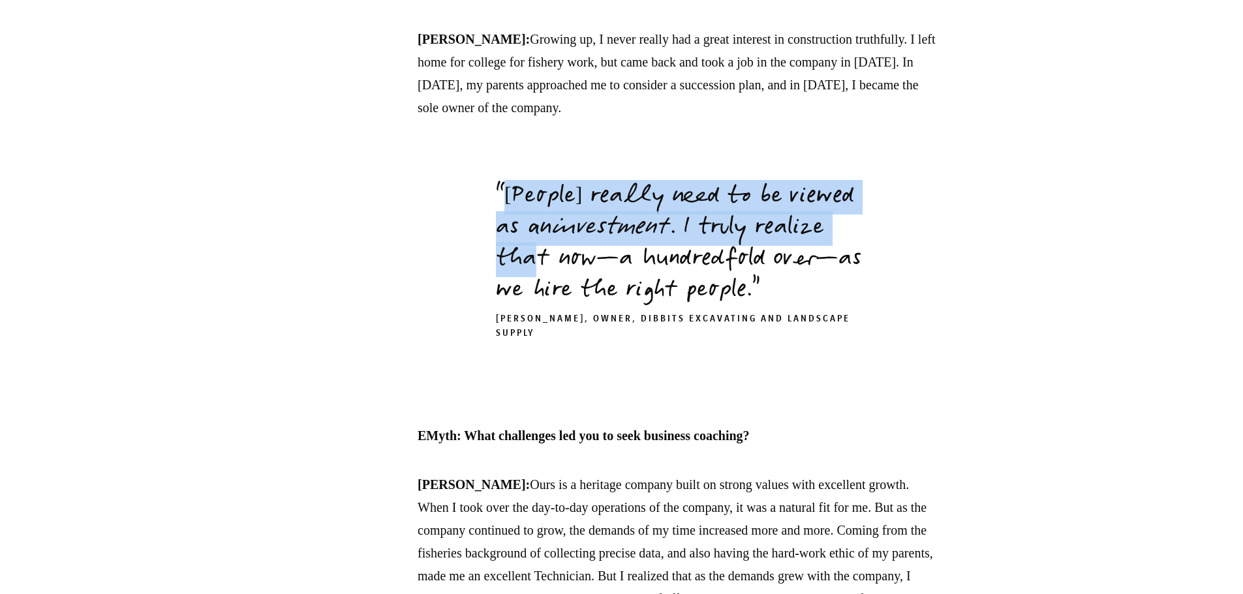
drag, startPoint x: 530, startPoint y: 122, endPoint x: 588, endPoint y: 199, distance: 96.8
click at [588, 199] on p "[People] really need to be viewed as an investment . I truly realize that now—a…" at bounding box center [678, 244] width 365 height 125
